Goal: Task Accomplishment & Management: Use online tool/utility

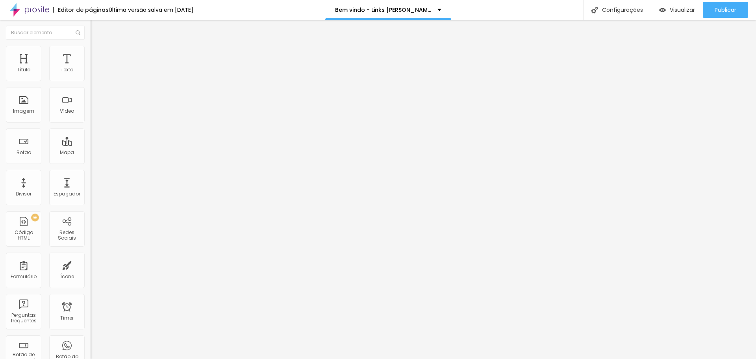
click at [91, 54] on li "Estilo" at bounding box center [136, 56] width 91 height 8
type input "17"
type input "16"
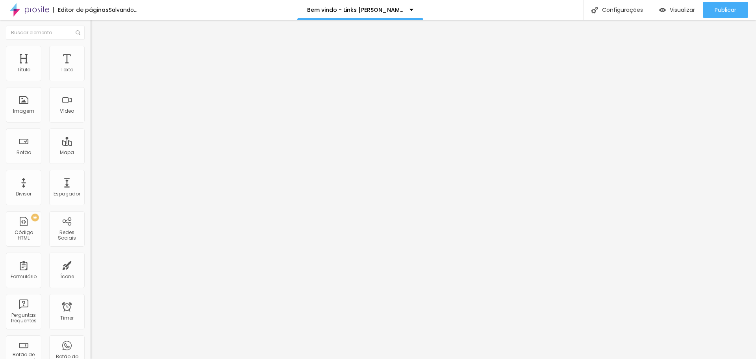
type input "15"
type input "14"
type input "13"
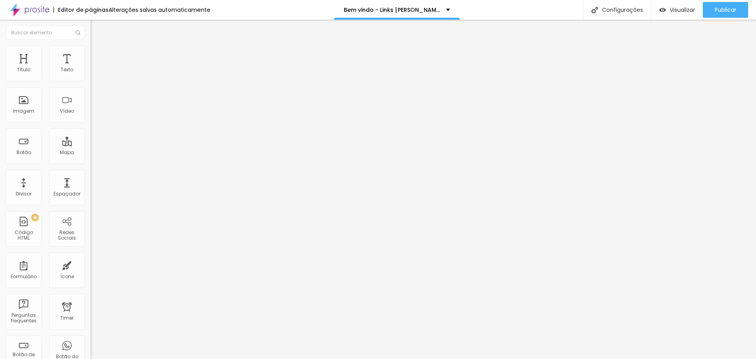
type input "13"
type input "14"
type input "13"
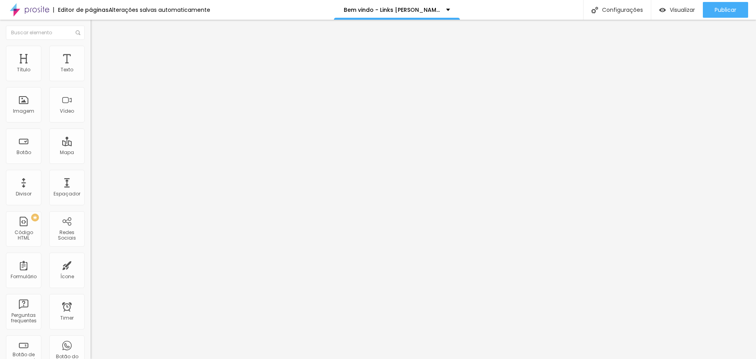
drag, startPoint x: 64, startPoint y: 124, endPoint x: 21, endPoint y: 126, distance: 42.9
type input "13"
click at [91, 235] on input "range" at bounding box center [116, 238] width 51 height 6
click at [98, 54] on span "Estilo" at bounding box center [104, 51] width 12 height 7
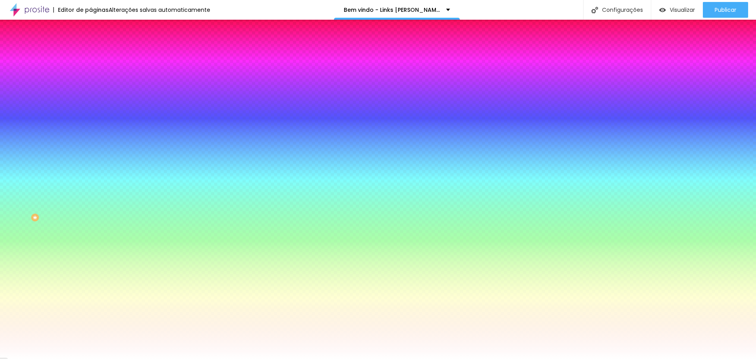
click at [91, 107] on div at bounding box center [136, 107] width 91 height 0
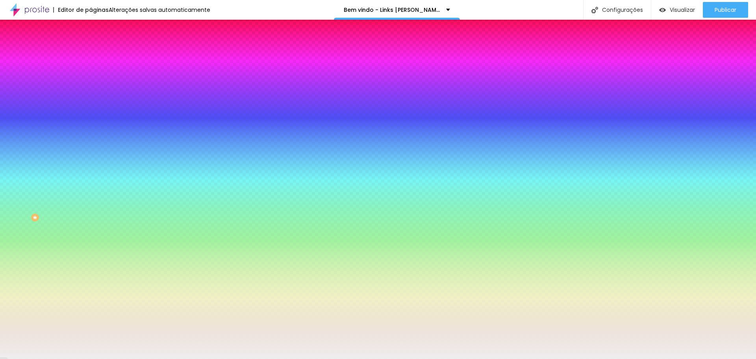
type input "#ECECEC"
drag, startPoint x: 16, startPoint y: 154, endPoint x: 2, endPoint y: 158, distance: 14.7
click at [91, 158] on div "Imagem de fundo Trocar imagem Efeito da Imagem Parallax Nenhum Parallax Cor de …" at bounding box center [136, 112] width 91 height 102
click at [91, 82] on span "Parallax" at bounding box center [100, 78] width 19 height 7
click at [91, 87] on span "Nenhum" at bounding box center [101, 83] width 20 height 7
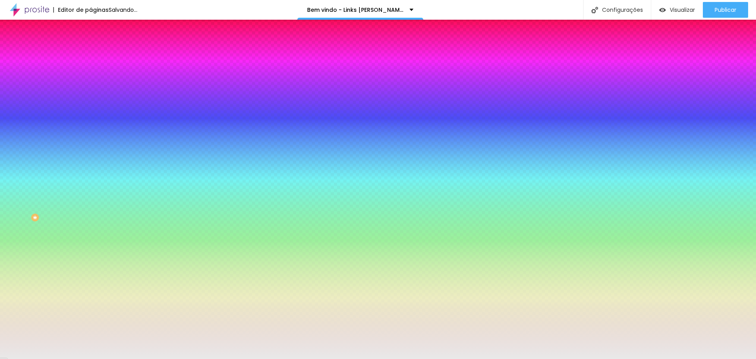
click at [91, 142] on div "Efeito superior DESATIVADO Voltar ao padrão" at bounding box center [136, 131] width 91 height 22
click at [125, 124] on span "DESATIVADO" at bounding box center [139, 122] width 29 height 5
click at [94, 139] on icon "button" at bounding box center [96, 136] width 5 height 5
drag, startPoint x: 165, startPoint y: 220, endPoint x: 170, endPoint y: 222, distance: 5.9
click at [165, 358] on div at bounding box center [378, 363] width 756 height 0
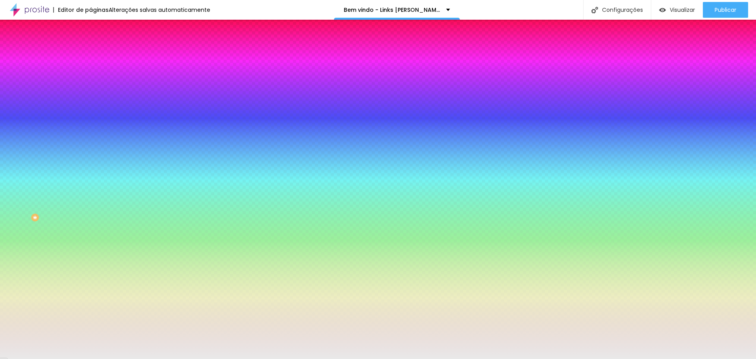
radio input "false"
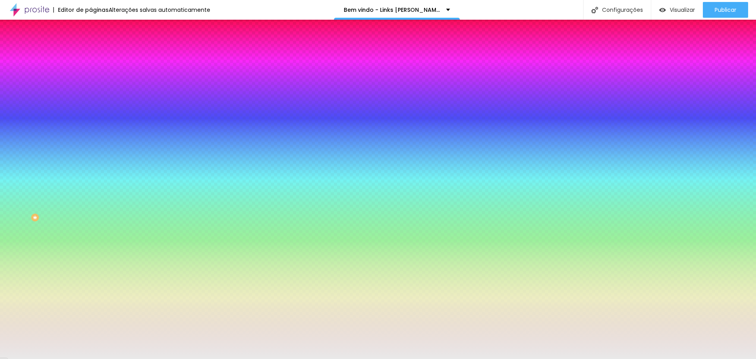
radio input "false"
radio input "true"
radio input "false"
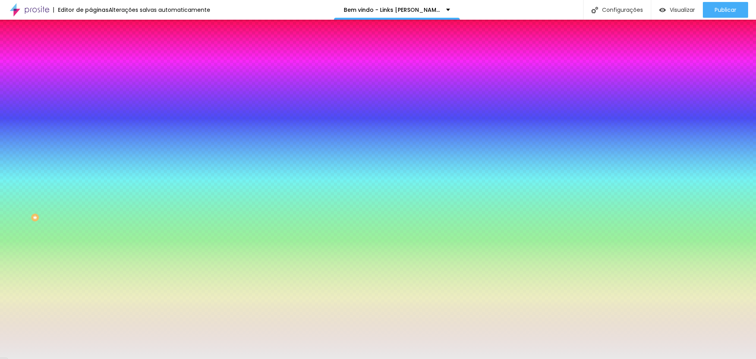
radio input "false"
radio input "true"
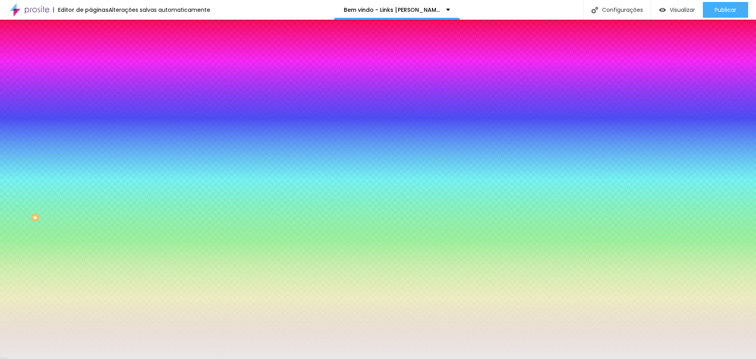
radio input "true"
radio input "false"
type input "105"
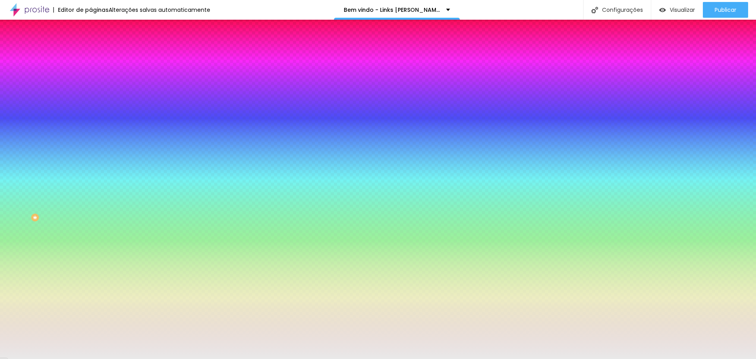
type input "105"
type input "110"
type input "120"
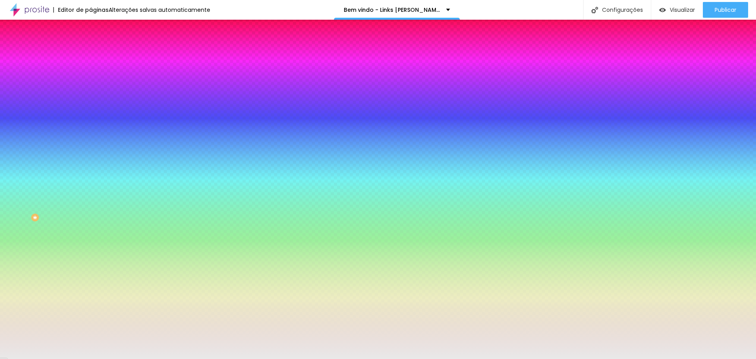
type input "130"
type input "145"
type input "175"
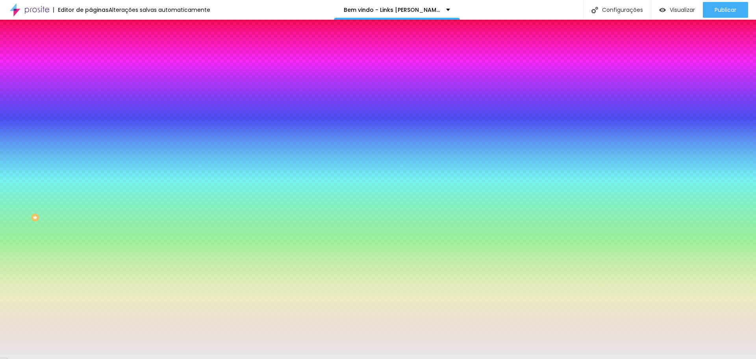
type input "175"
type input "185"
type input "200"
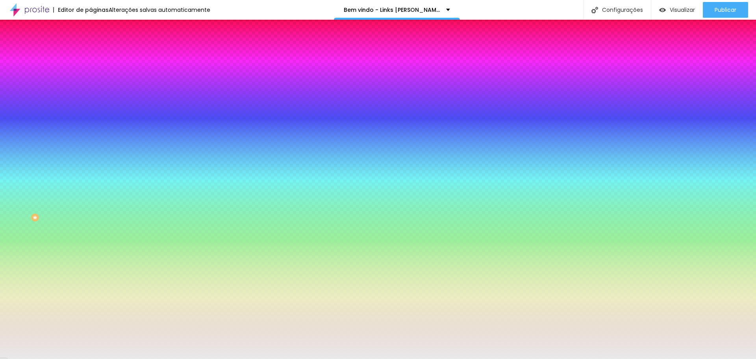
type input "210"
type input "215"
type input "220"
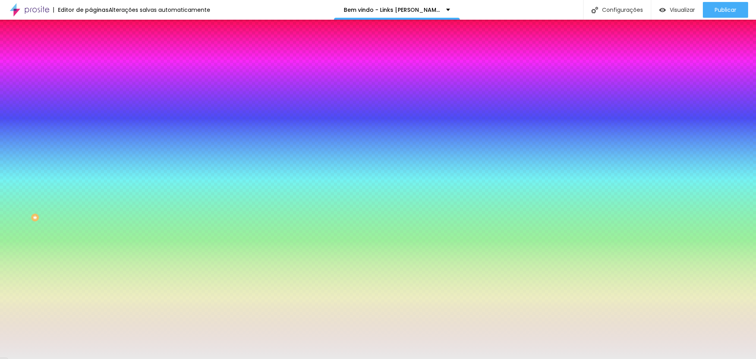
type input "220"
type input "225"
type input "230"
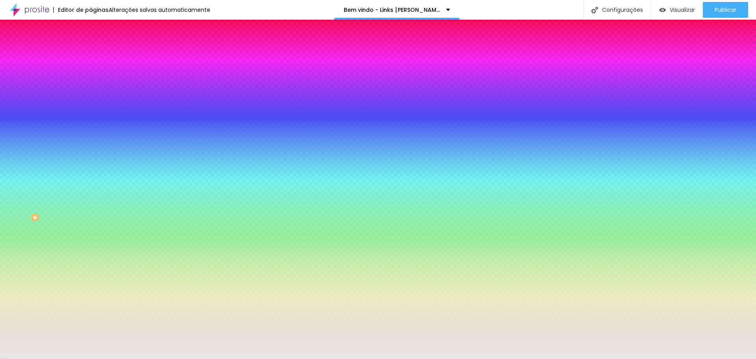
type input "235"
type input "240"
type input "250"
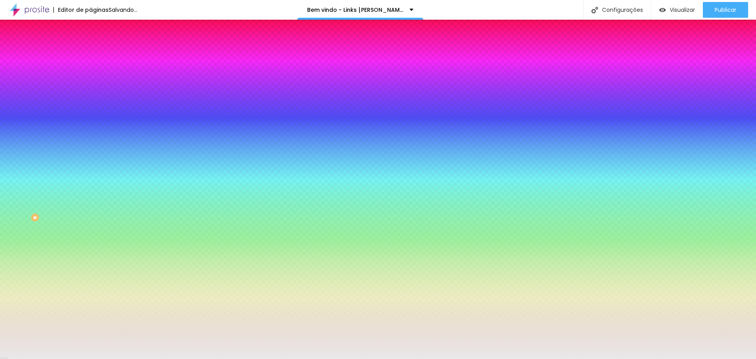
type input "250"
type input "255"
type input "260"
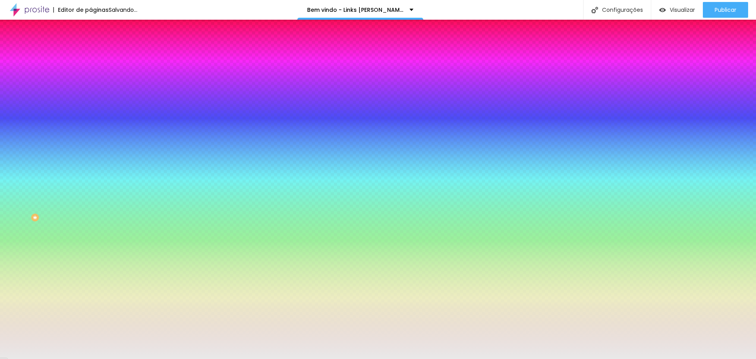
type input "270"
type input "275"
type input "280"
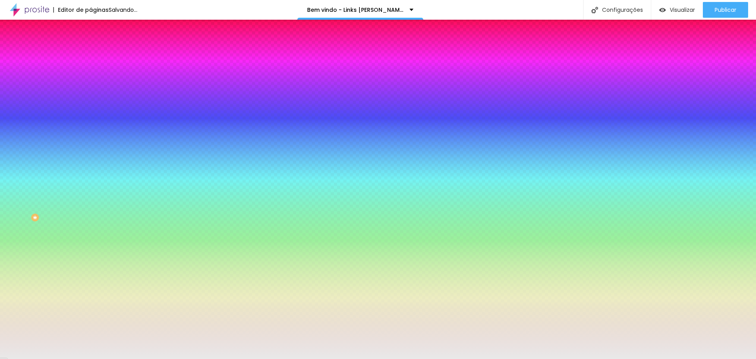
type input "280"
type input "285"
type input "290"
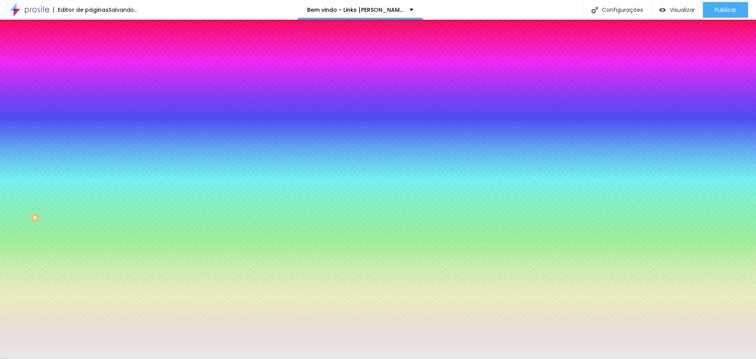
type input "295"
type input "300"
type input "295"
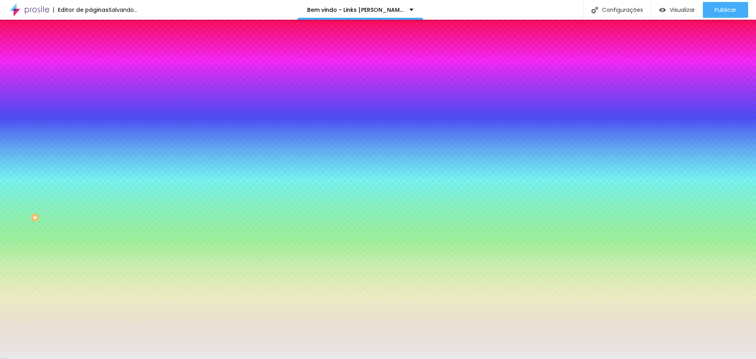
type input "295"
type input "275"
type input "255"
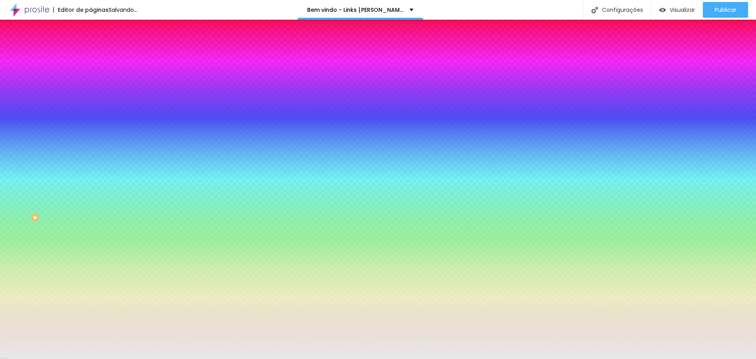
type input "240"
type input "230"
type input "210"
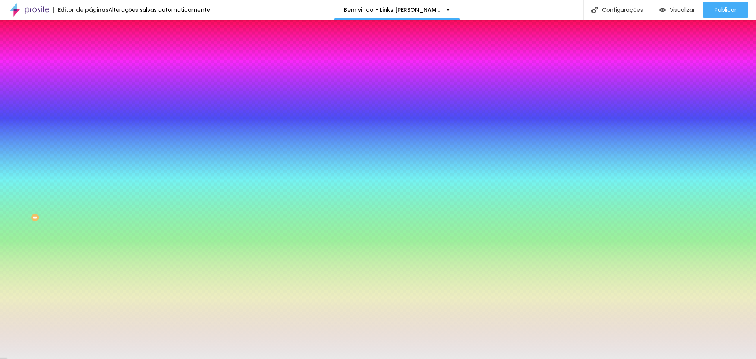
type input "210"
type input "200"
type input "195"
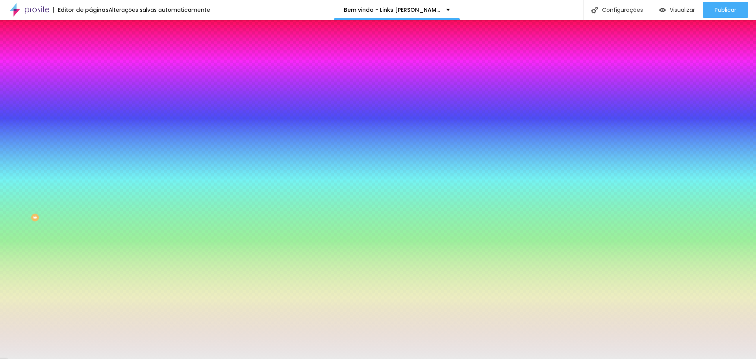
type input "185"
type input "180"
type input "170"
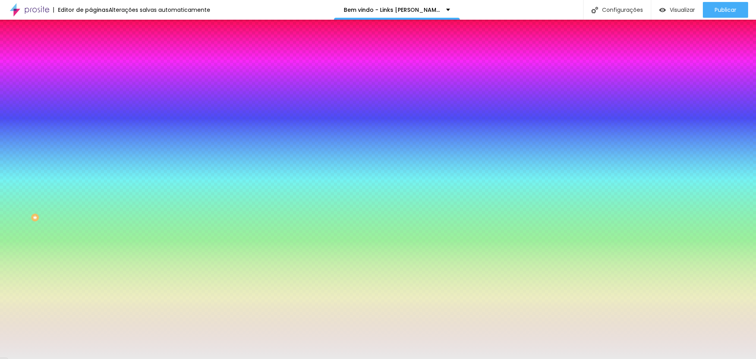
type input "170"
type input "165"
type input "160"
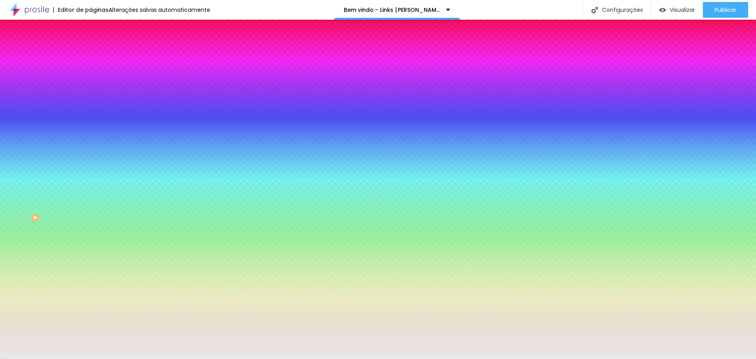
type input "155"
type input "150"
type input "145"
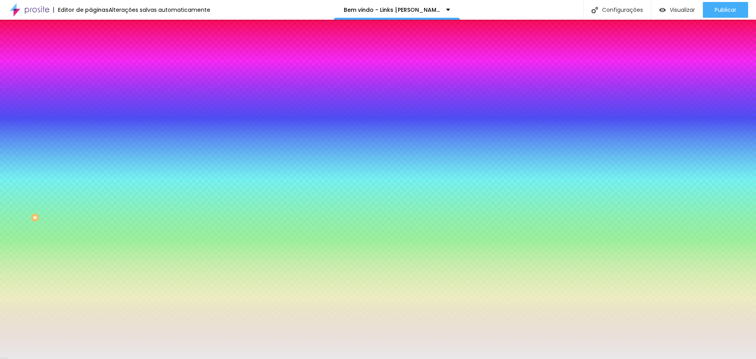
type input "145"
type input "140"
type input "135"
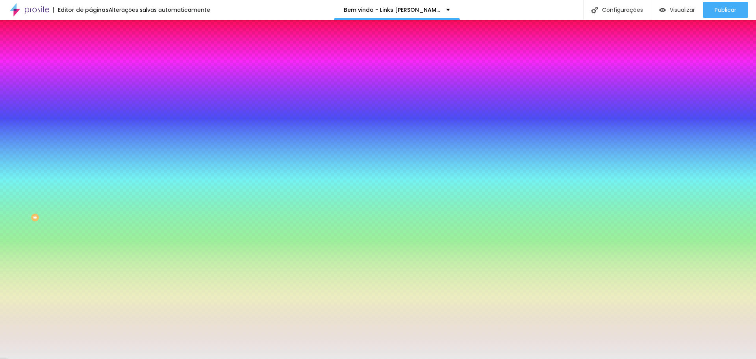
type input "130"
type input "125"
type input "120"
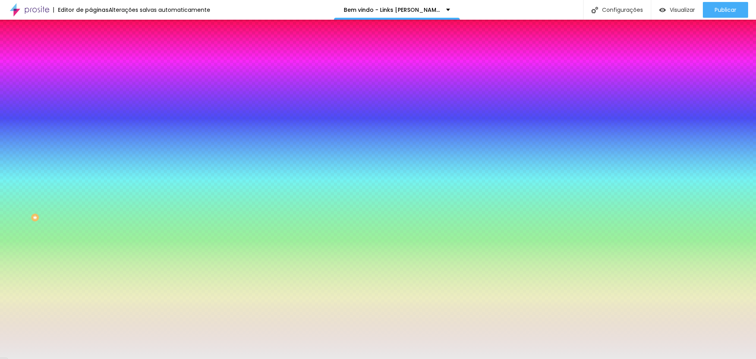
drag, startPoint x: 105, startPoint y: 305, endPoint x: 117, endPoint y: 322, distance: 20.8
type input "120"
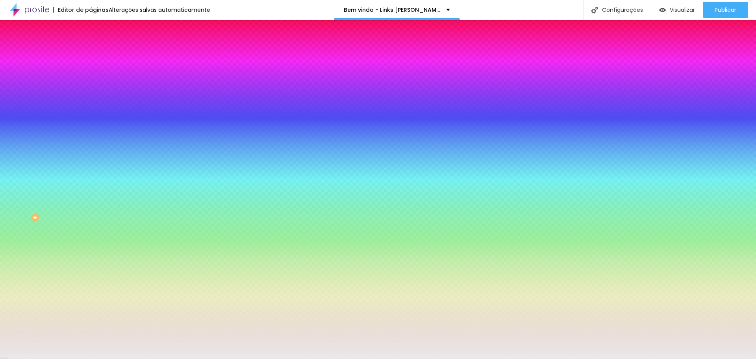
type input "135"
type input "145"
type input "155"
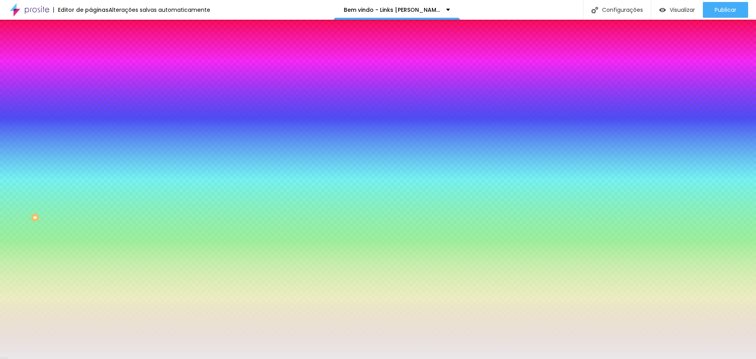
type input "155"
type input "165"
type input "180"
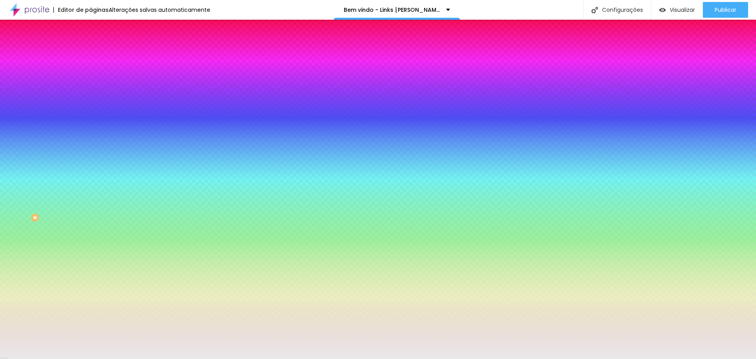
type input "190"
type input "200"
type input "205"
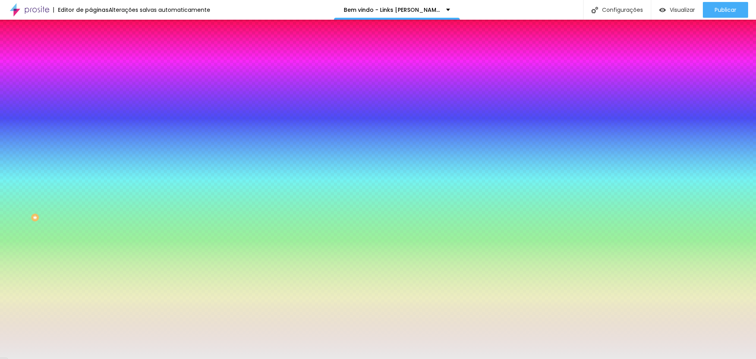
type input "205"
type input "220"
type input "230"
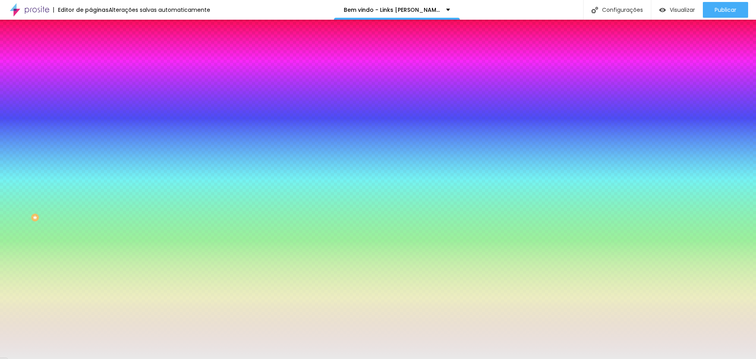
type input "235"
type input "245"
type input "255"
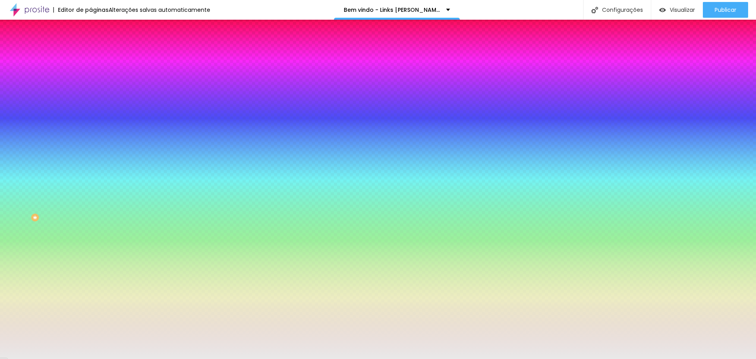
type input "255"
type input "260"
type input "270"
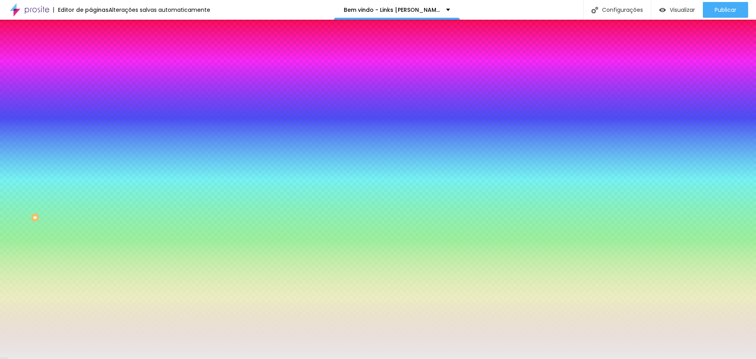
type input "275"
type input "280"
type input "285"
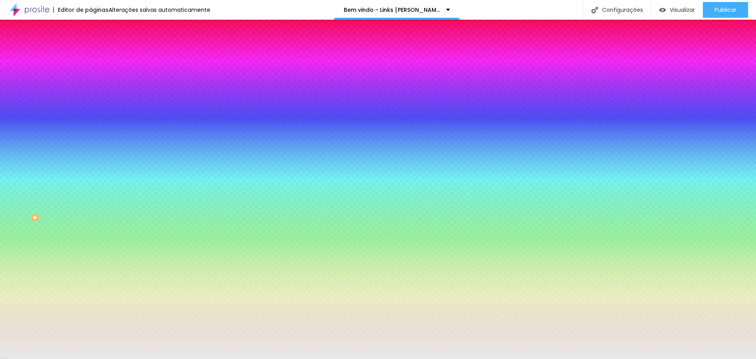
type input "285"
type input "290"
type input "295"
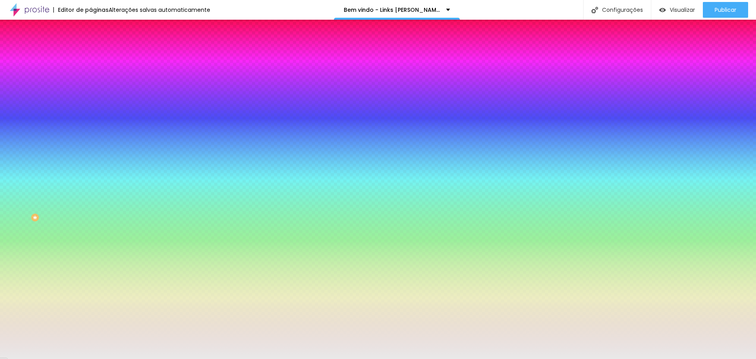
type input "300"
type input "305"
type input "315"
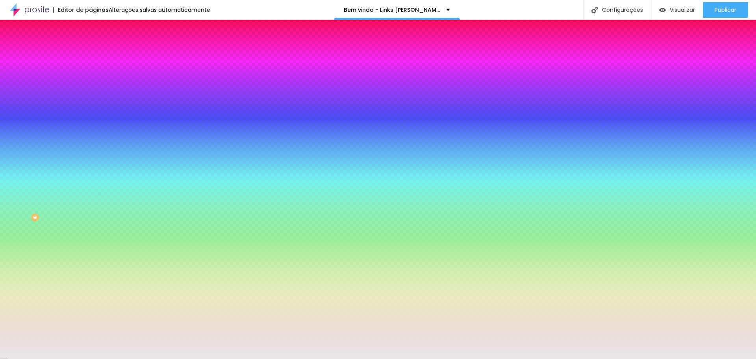
type input "315"
type input "320"
type input "330"
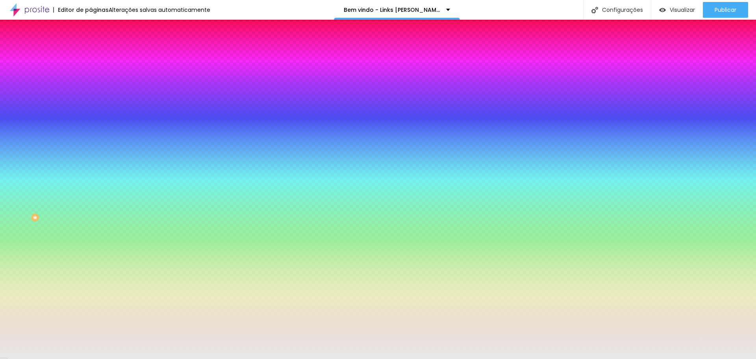
type input "345"
type input "360"
type input "370"
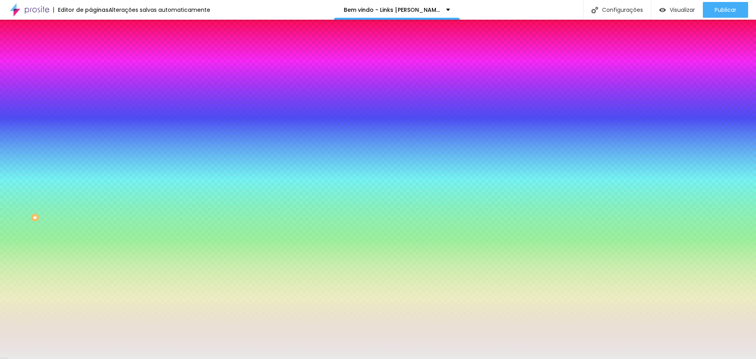
type input "370"
type input "385"
type input "400"
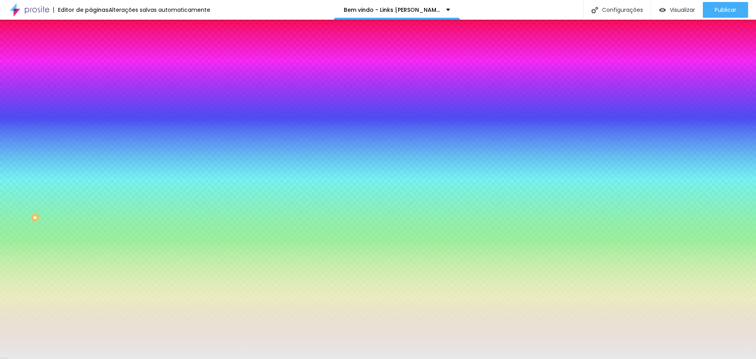
type input "415"
type input "425"
type input "420"
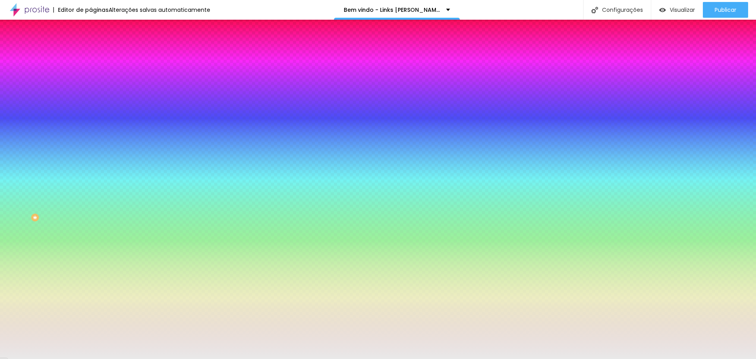
type input "420"
type input "415"
type input "405"
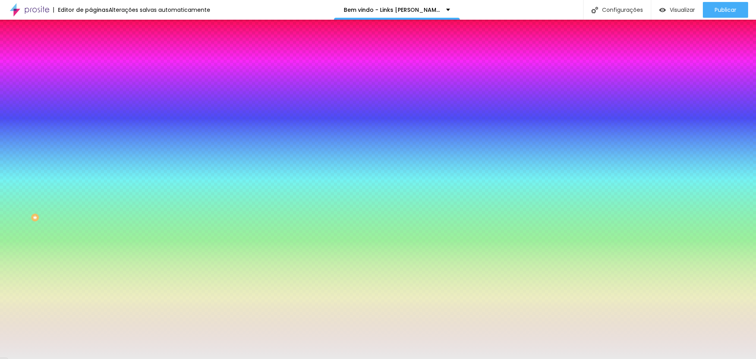
type input "375"
type input "355"
type input "270"
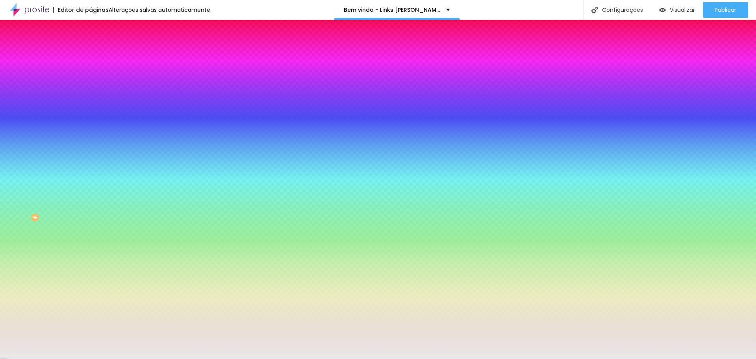
type input "270"
type input "230"
type input "190"
drag, startPoint x: 86, startPoint y: 328, endPoint x: 11, endPoint y: 338, distance: 75.4
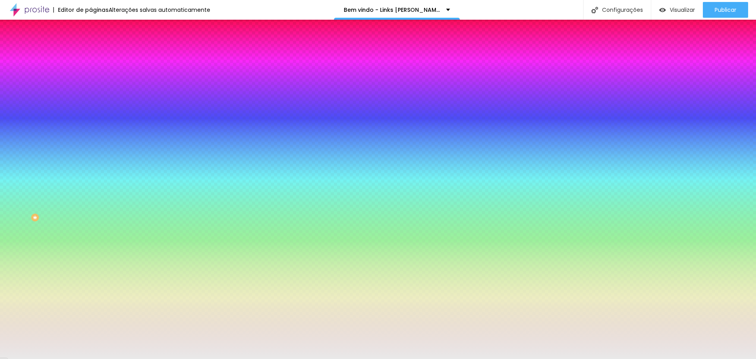
click at [104, 358] on div at bounding box center [378, 359] width 756 height 0
click at [91, 163] on button "button" at bounding box center [96, 159] width 11 height 8
click at [195, 358] on div at bounding box center [375, 359] width 750 height 0
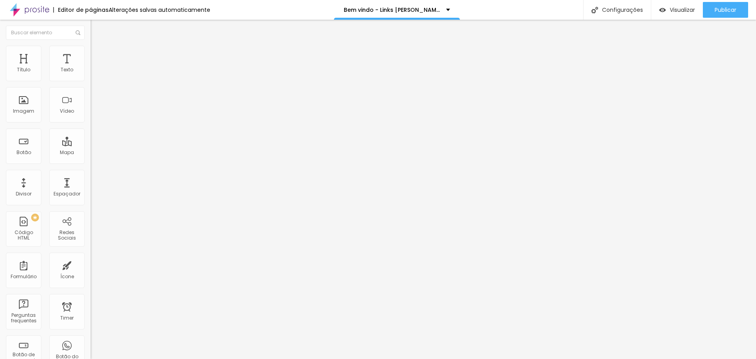
click at [91, 49] on img at bounding box center [94, 49] width 7 height 7
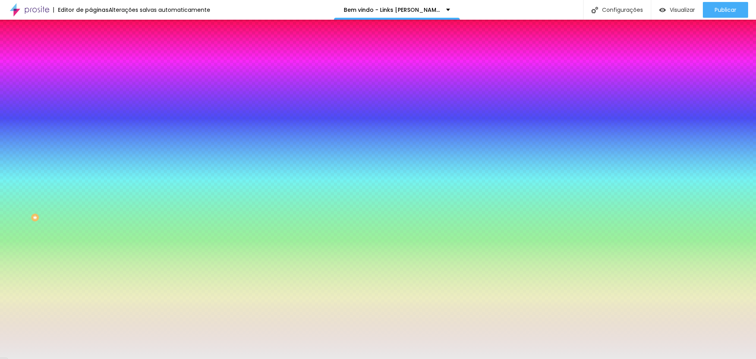
click at [94, 139] on icon "button" at bounding box center [96, 136] width 5 height 5
click at [173, 358] on div at bounding box center [378, 363] width 756 height 0
click at [54, 358] on div at bounding box center [378, 359] width 756 height 0
click at [91, 163] on button "button" at bounding box center [96, 159] width 11 height 8
click at [171, 358] on div at bounding box center [378, 363] width 756 height 0
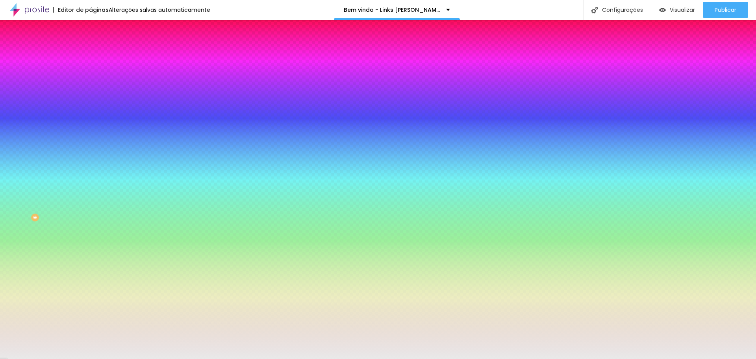
click at [163, 358] on div at bounding box center [378, 363] width 756 height 0
click at [76, 358] on div at bounding box center [378, 359] width 756 height 0
click at [91, 141] on button "button" at bounding box center [96, 137] width 11 height 8
click at [170, 358] on div at bounding box center [378, 363] width 756 height 0
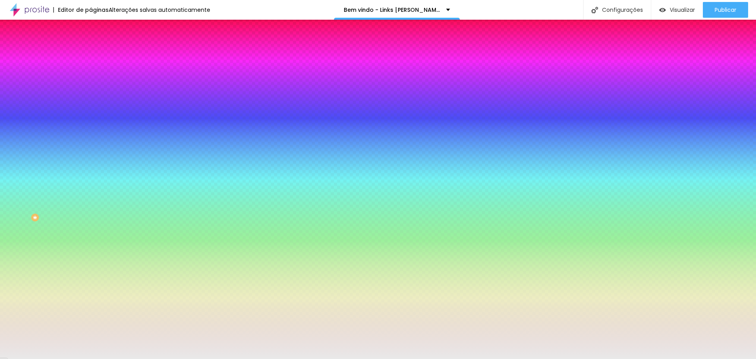
click at [237, 358] on div at bounding box center [378, 359] width 756 height 0
drag, startPoint x: 69, startPoint y: 48, endPoint x: 70, endPoint y: 52, distance: 4.8
click at [91, 54] on li "Avançado" at bounding box center [136, 58] width 91 height 8
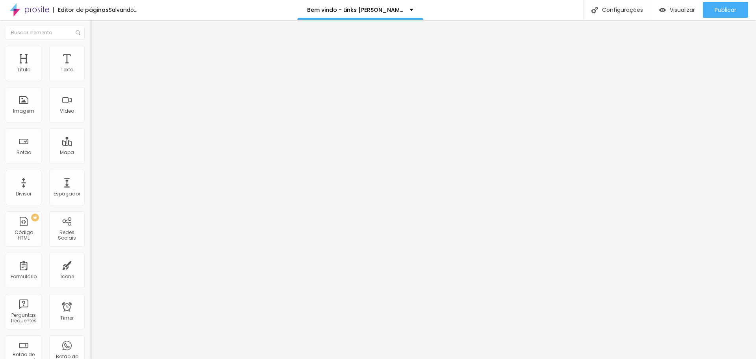
drag, startPoint x: 29, startPoint y: 93, endPoint x: 34, endPoint y: 92, distance: 5.2
click at [91, 264] on input "range" at bounding box center [116, 267] width 51 height 6
click at [91, 46] on li "Conteúdo" at bounding box center [136, 42] width 91 height 8
click at [91, 52] on li "Estilo" at bounding box center [136, 50] width 91 height 8
click at [98, 54] on span "Estilo" at bounding box center [104, 51] width 12 height 7
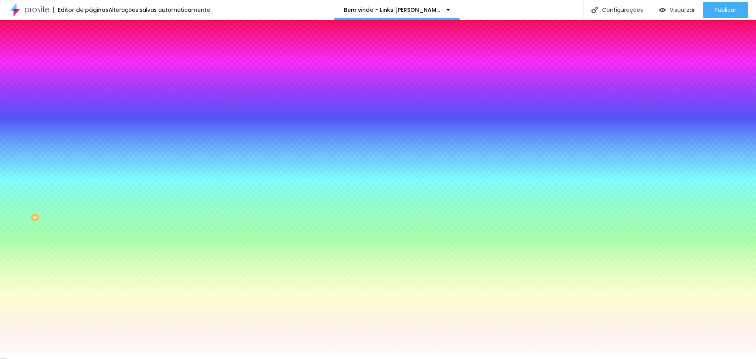
click at [91, 54] on li "Avançado" at bounding box center [136, 58] width 91 height 8
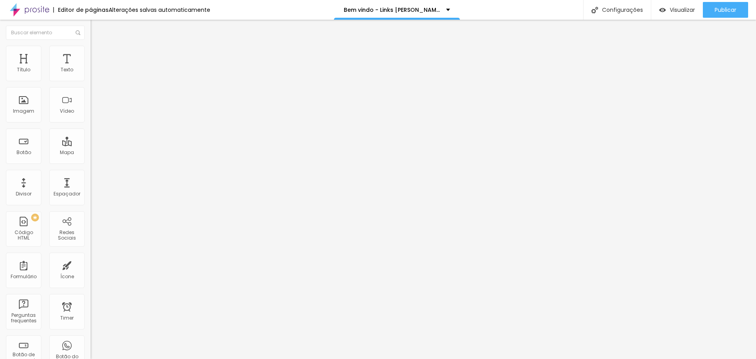
drag, startPoint x: 30, startPoint y: 78, endPoint x: 11, endPoint y: 81, distance: 19.2
click at [91, 153] on input "range" at bounding box center [116, 156] width 51 height 6
